Goal: Task Accomplishment & Management: Manage account settings

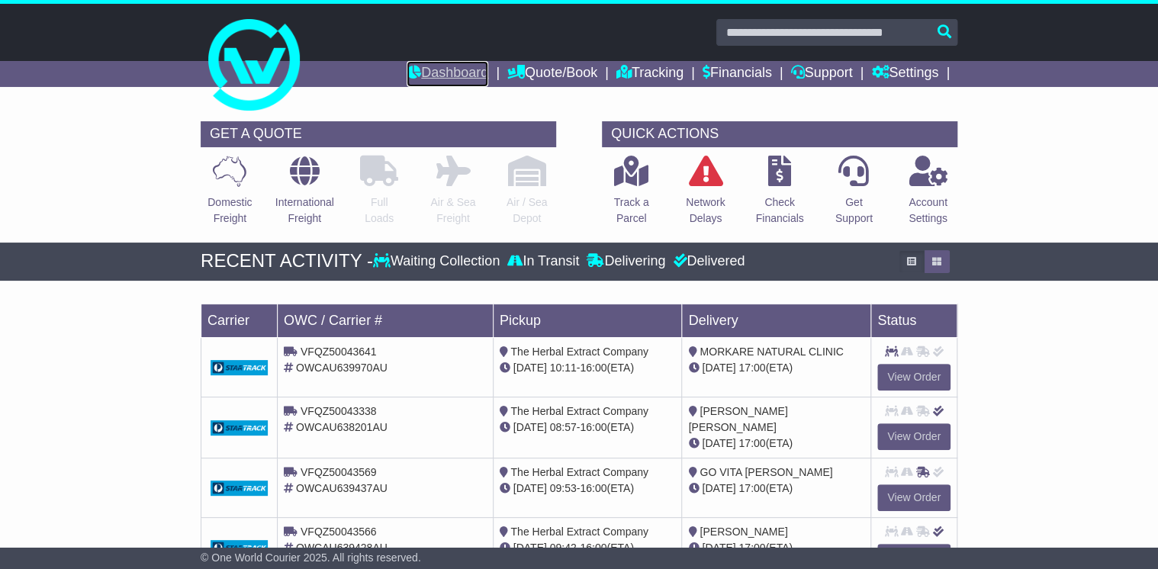
click at [429, 77] on link "Dashboard" at bounding box center [448, 74] width 82 height 26
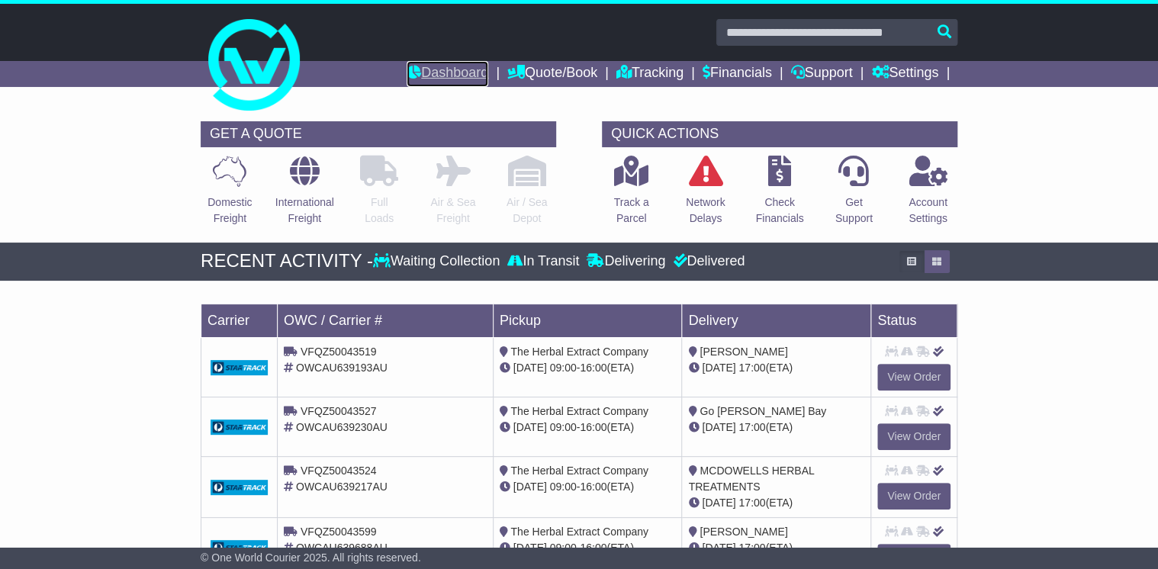
click at [436, 76] on link "Dashboard" at bounding box center [448, 74] width 82 height 26
click at [423, 67] on link "Dashboard" at bounding box center [448, 74] width 82 height 26
click at [704, 71] on link "Financials" at bounding box center [736, 74] width 69 height 26
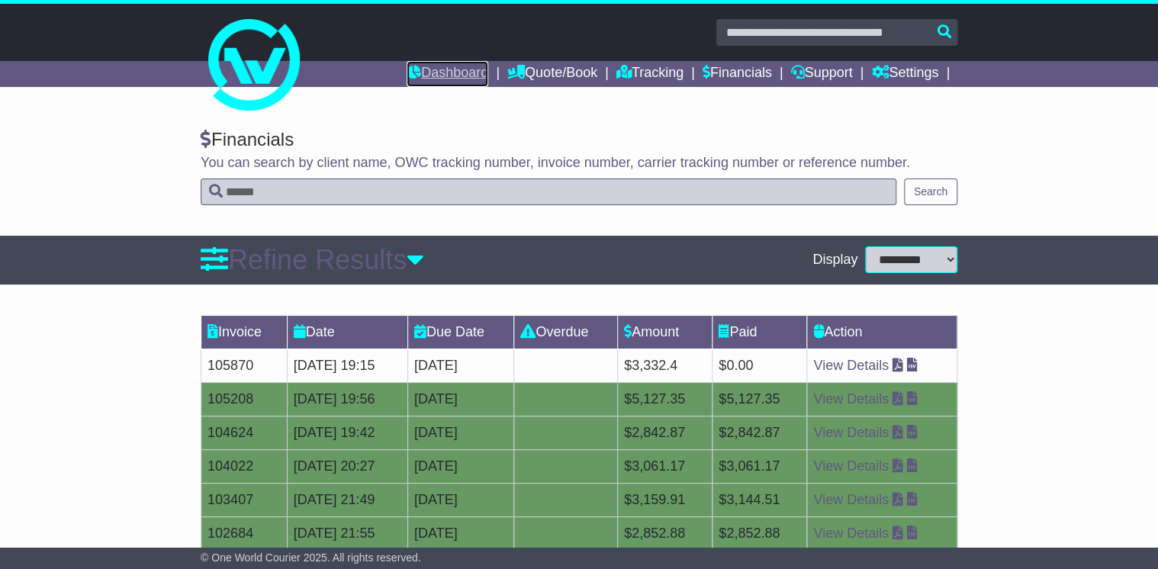
click at [433, 76] on link "Dashboard" at bounding box center [448, 74] width 82 height 26
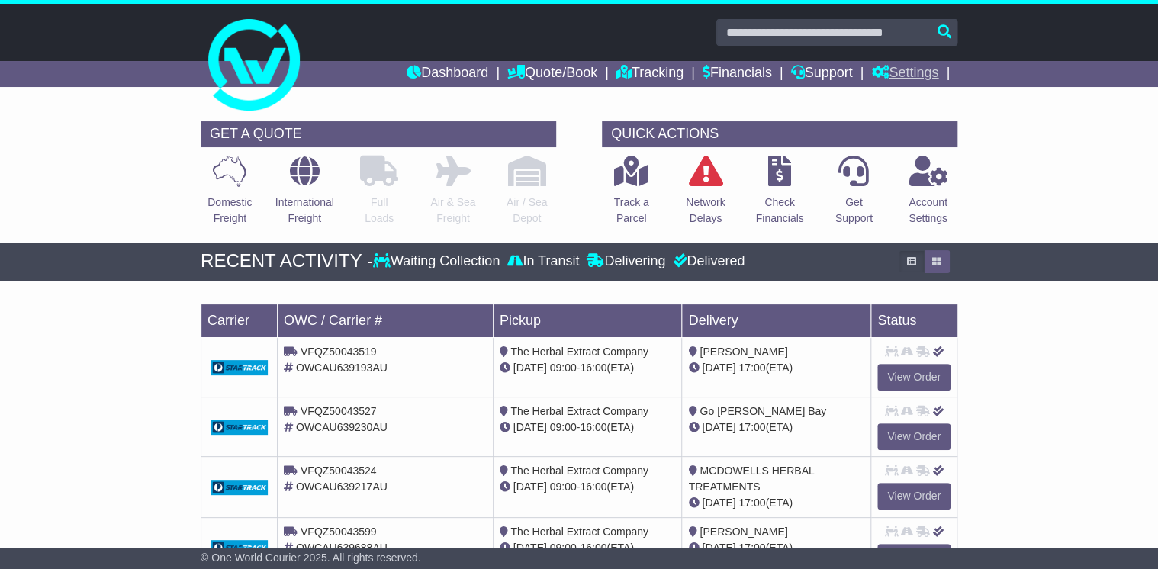
click at [925, 67] on link "Settings" at bounding box center [904, 74] width 67 height 26
click at [914, 99] on link "Settings" at bounding box center [932, 100] width 121 height 17
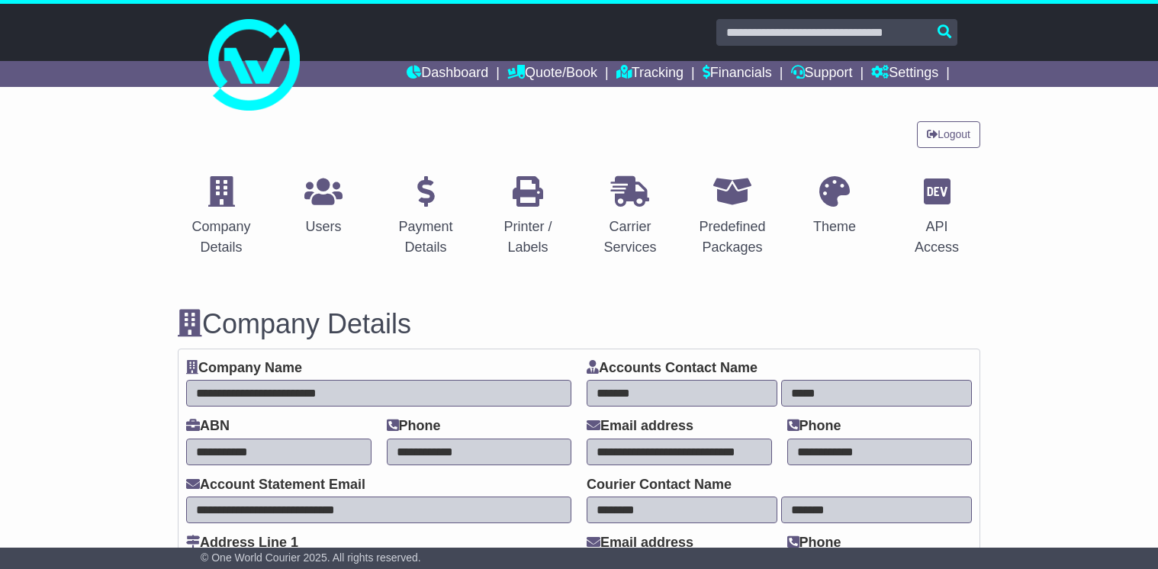
select select "**********"
select select "**"
select select "*"
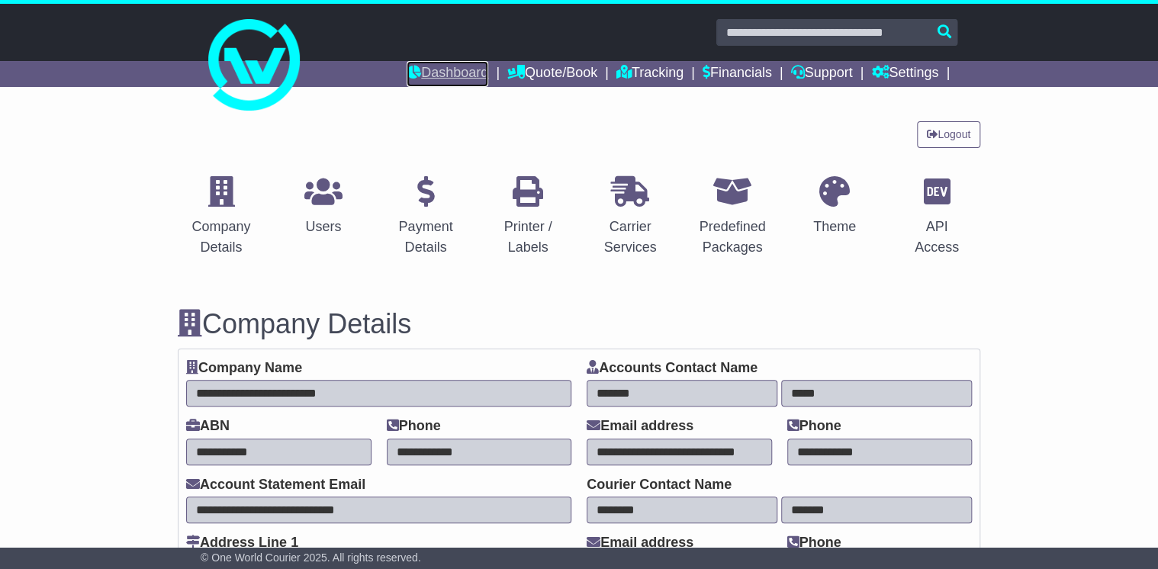
click at [440, 70] on link "Dashboard" at bounding box center [448, 74] width 82 height 26
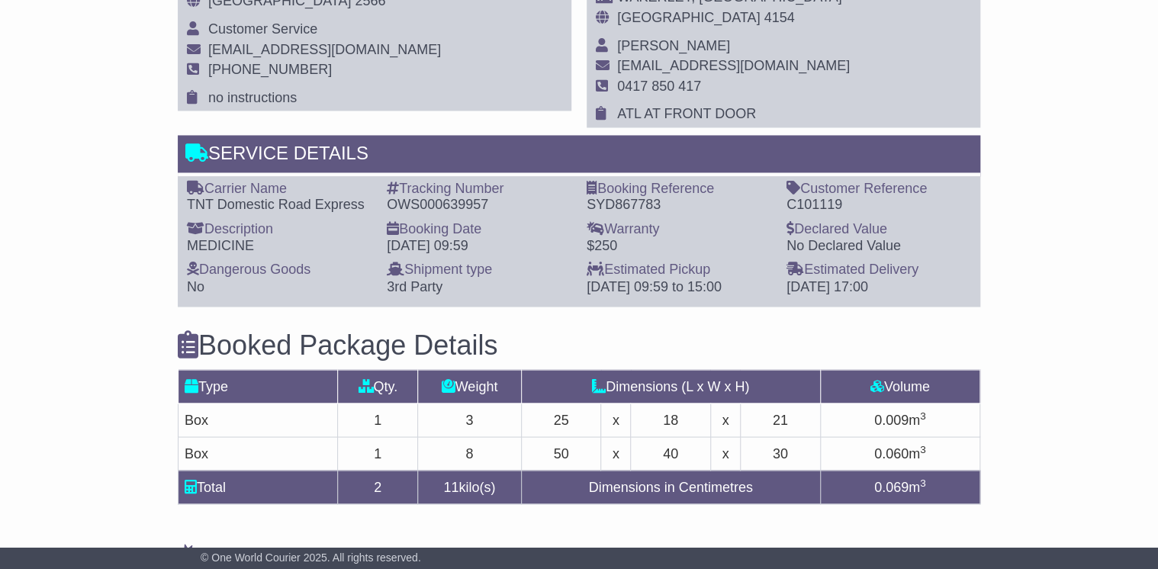
click at [133, 356] on div "Email Download Tracking Pricing Insurance" at bounding box center [579, 15] width 1158 height 1813
